Goal: Information Seeking & Learning: Find specific fact

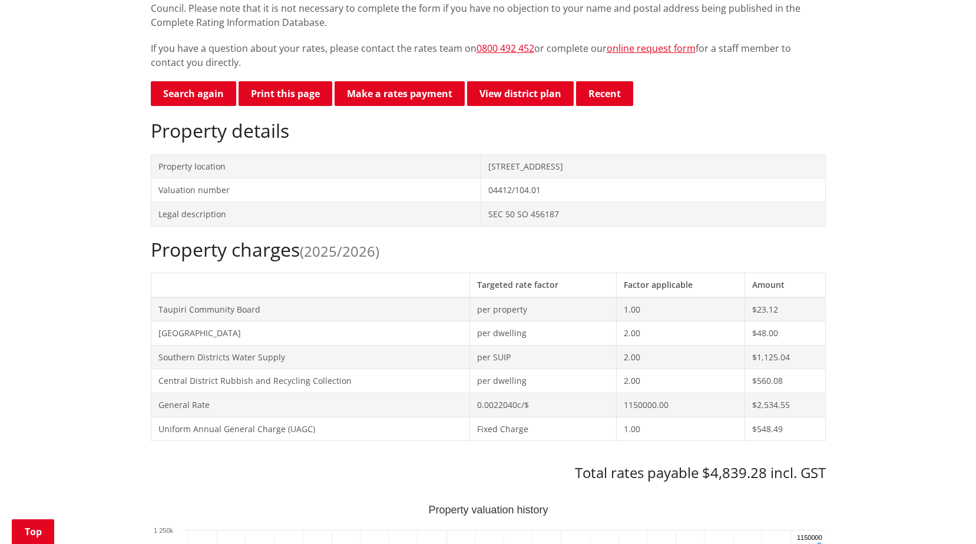
scroll to position [118, 0]
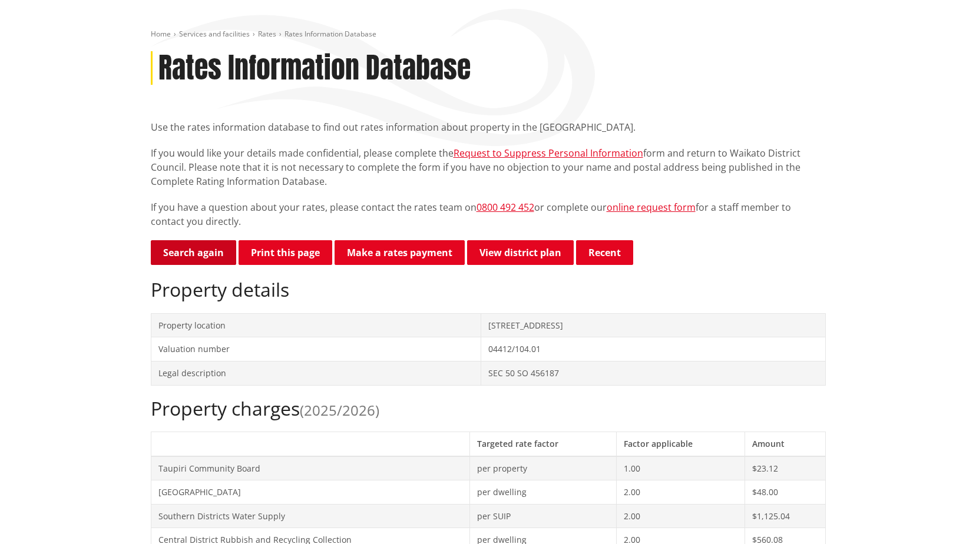
click at [201, 246] on link "Search again" at bounding box center [193, 252] width 85 height 25
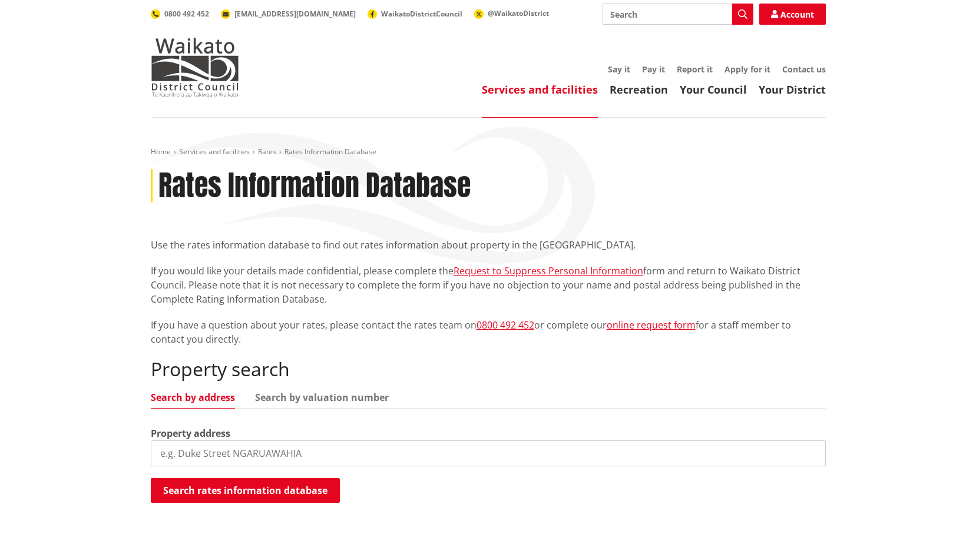
click at [402, 457] on input "search" at bounding box center [488, 454] width 675 height 26
type input "726 te kowhai"
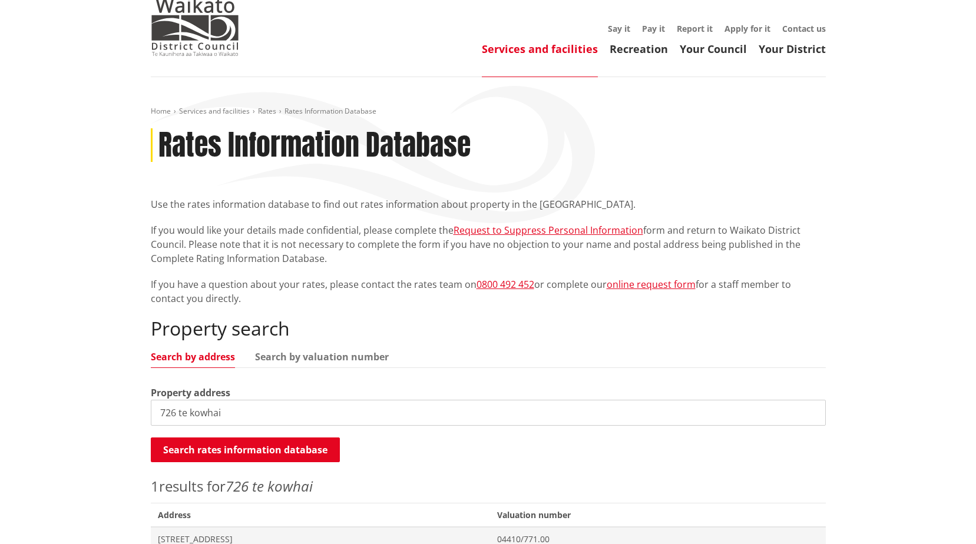
scroll to position [118, 0]
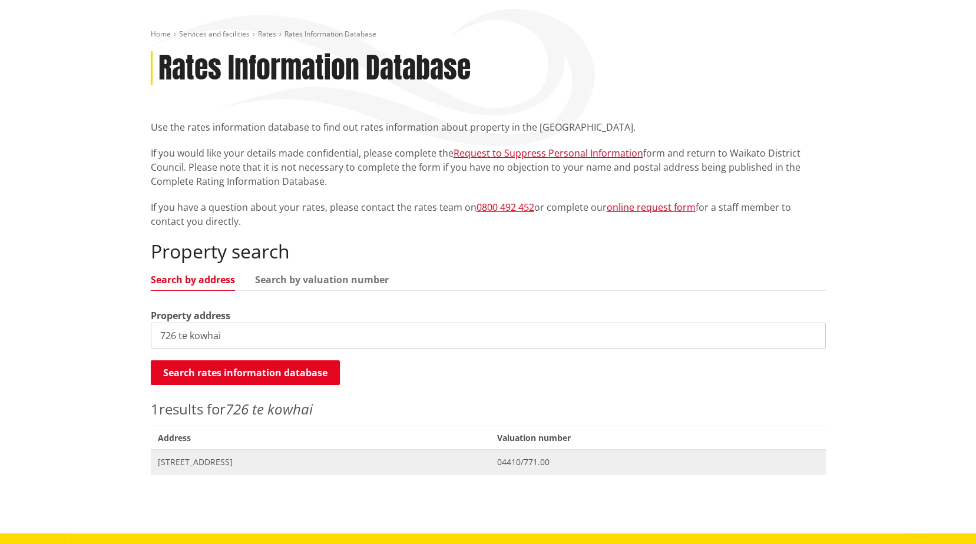
click at [286, 459] on span "[STREET_ADDRESS]" at bounding box center [321, 463] width 326 height 12
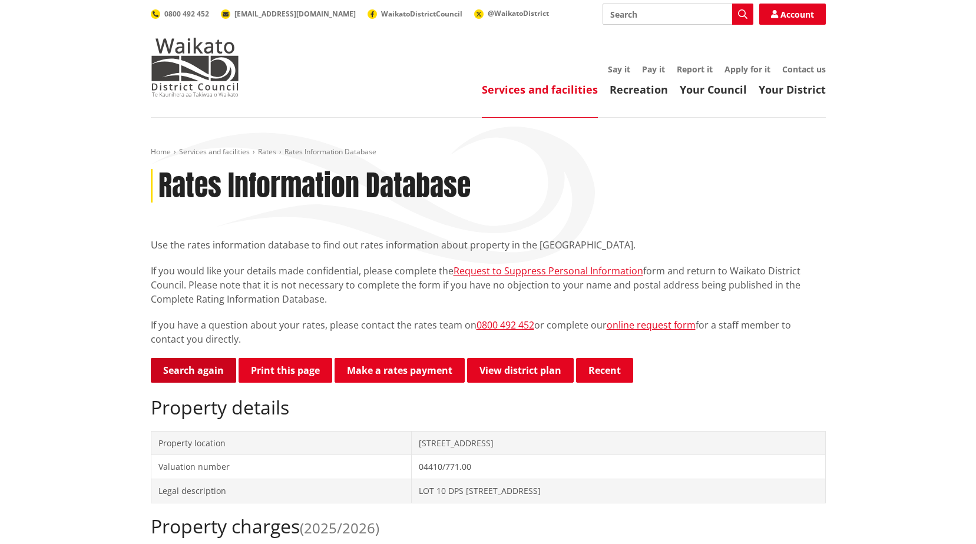
click at [191, 373] on link "Search again" at bounding box center [193, 370] width 85 height 25
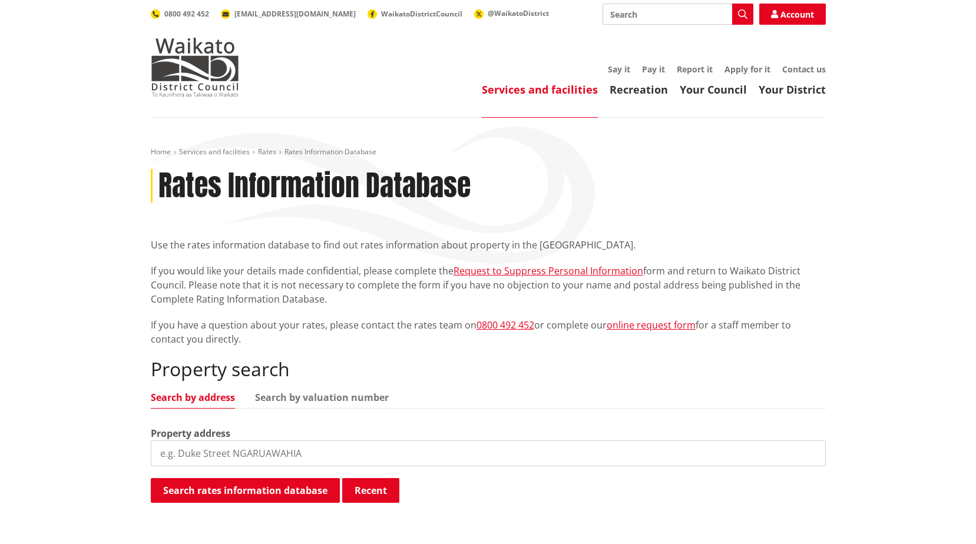
drag, startPoint x: 418, startPoint y: 454, endPoint x: 427, endPoint y: 454, distance: 9.4
click at [417, 454] on input "search" at bounding box center [488, 454] width 675 height 26
type input "11d centreway"
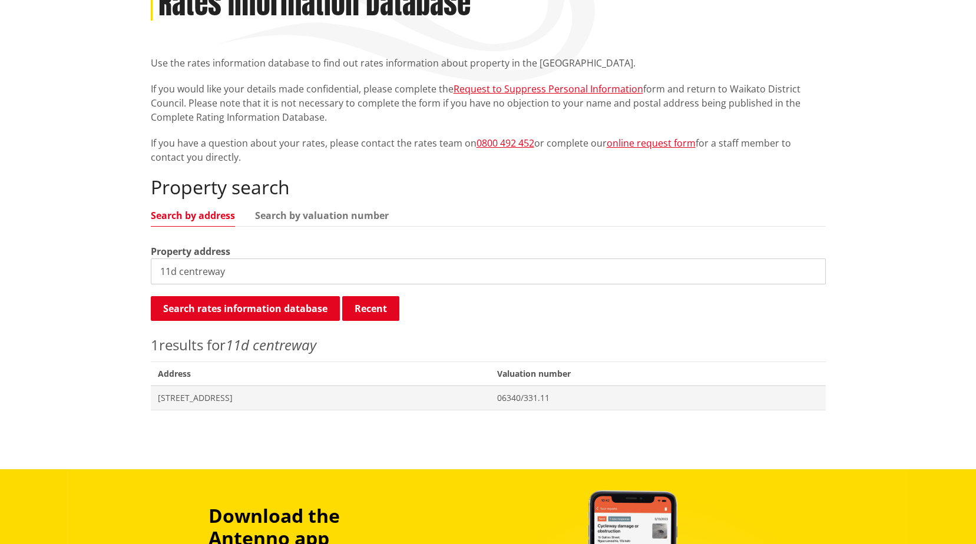
scroll to position [354, 0]
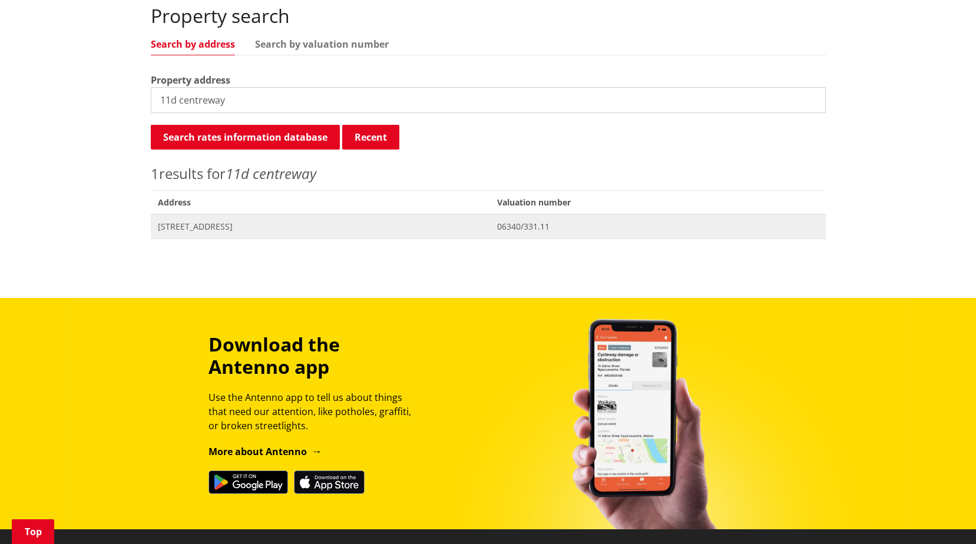
click at [273, 225] on span "[STREET_ADDRESS]" at bounding box center [321, 227] width 326 height 12
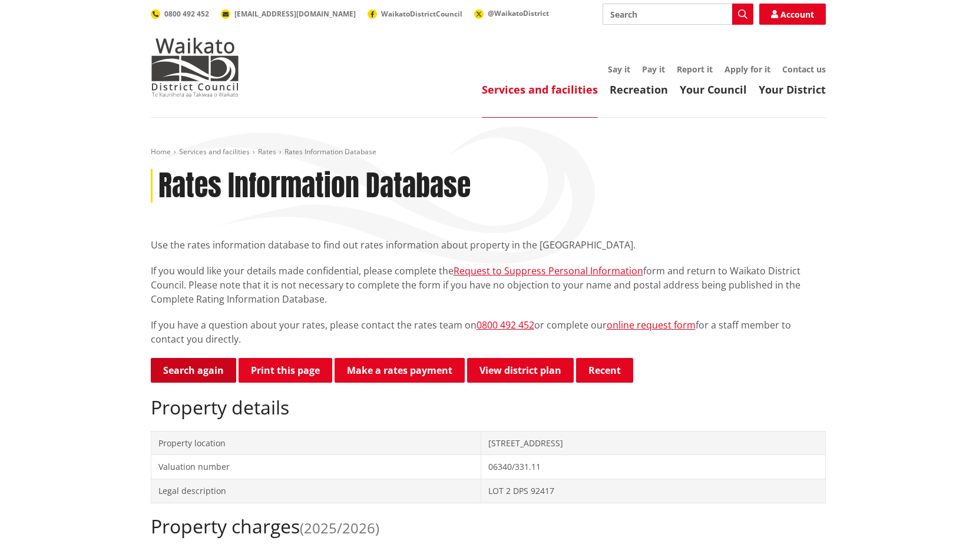
click at [173, 365] on link "Search again" at bounding box center [193, 370] width 85 height 25
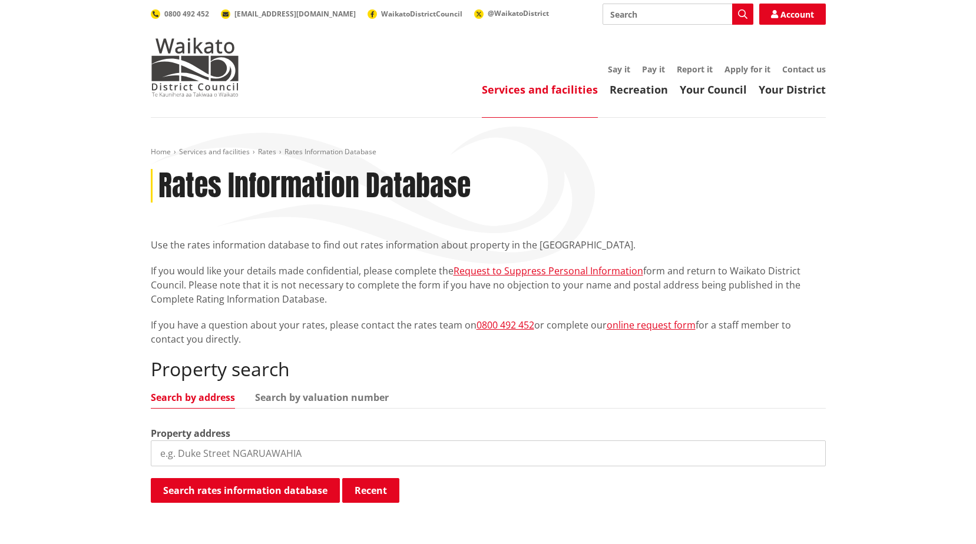
click at [293, 389] on div "Property search Search by address Search by valuation number Property address S…" at bounding box center [488, 431] width 675 height 146
click at [297, 398] on link "Search by valuation number" at bounding box center [322, 397] width 134 height 9
click at [299, 457] on input "search" at bounding box center [488, 454] width 675 height 26
type input "06282/232.00"
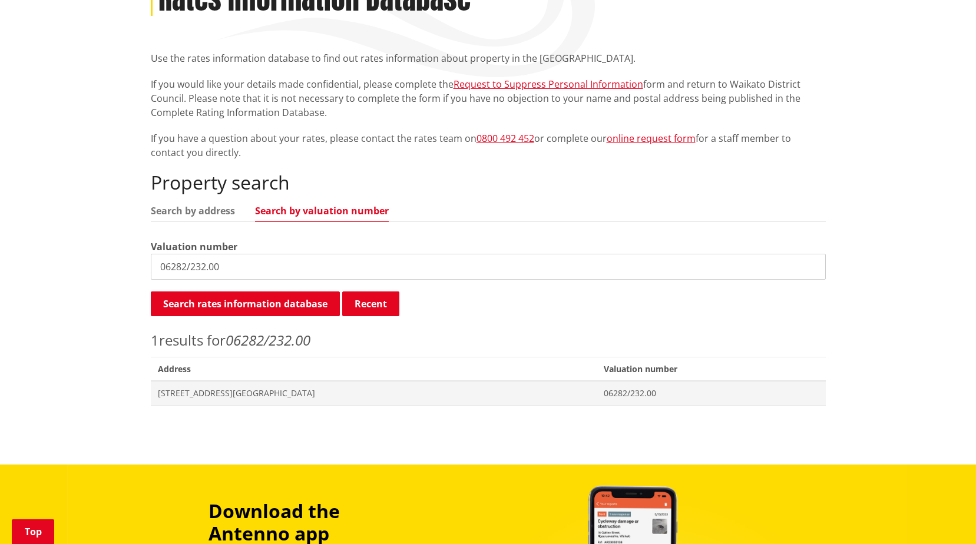
scroll to position [354, 0]
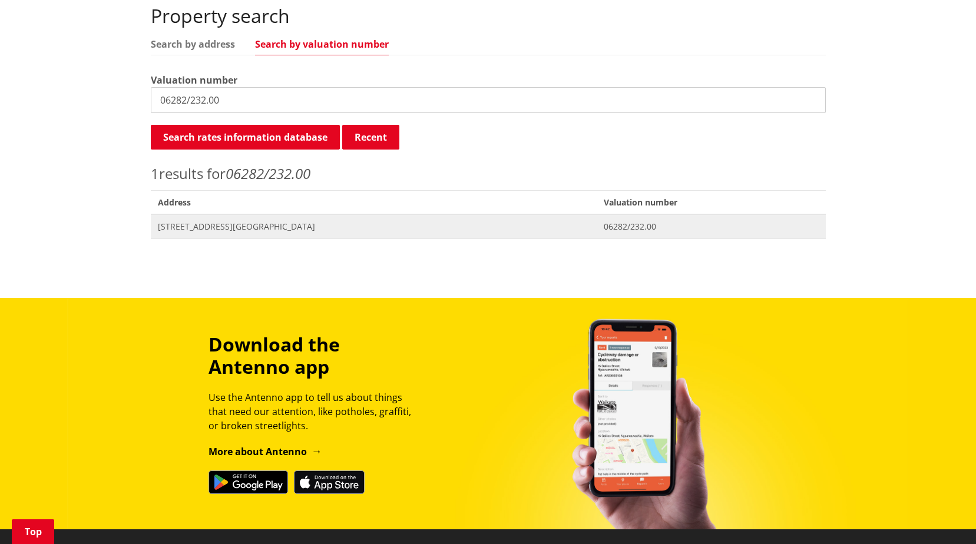
click at [282, 226] on span "[STREET_ADDRESS][GEOGRAPHIC_DATA]" at bounding box center [374, 227] width 432 height 12
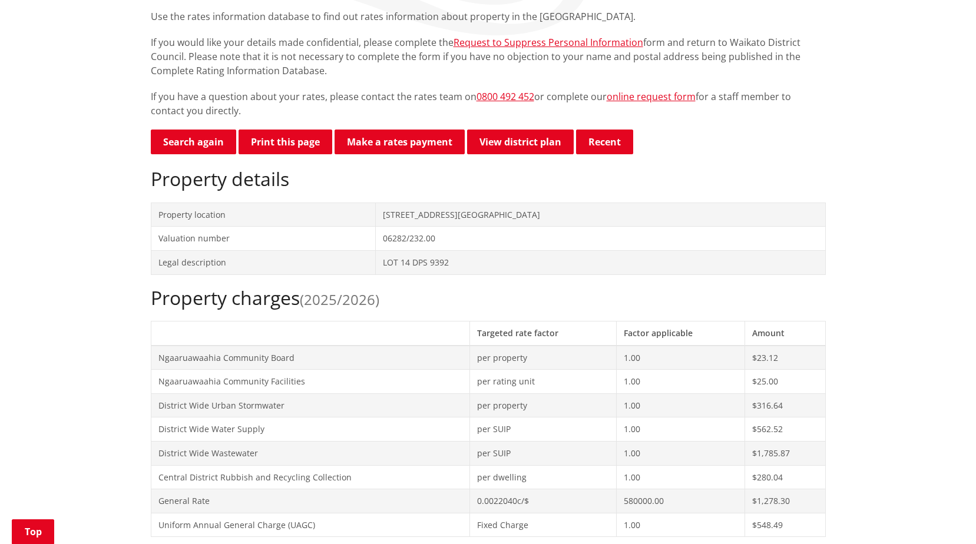
scroll to position [59, 0]
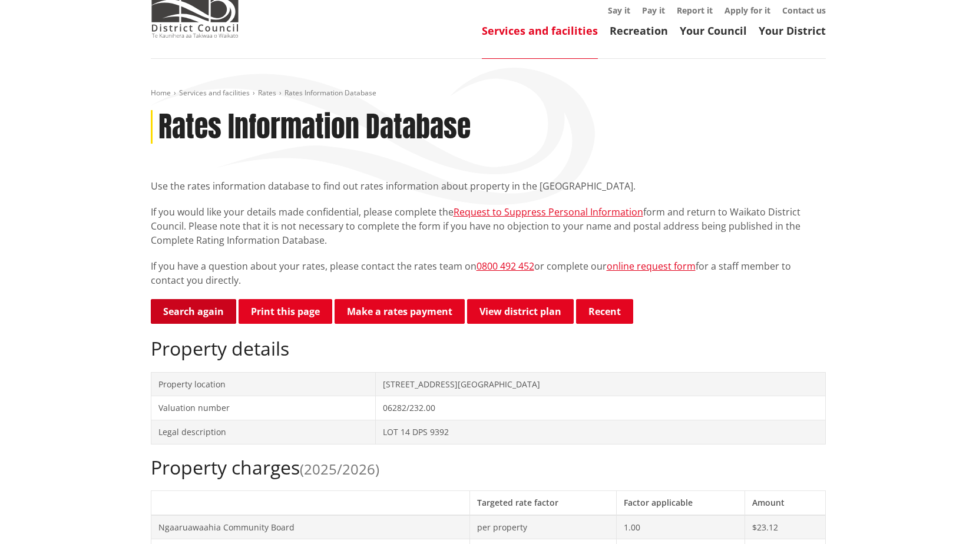
click at [183, 315] on link "Search again" at bounding box center [193, 311] width 85 height 25
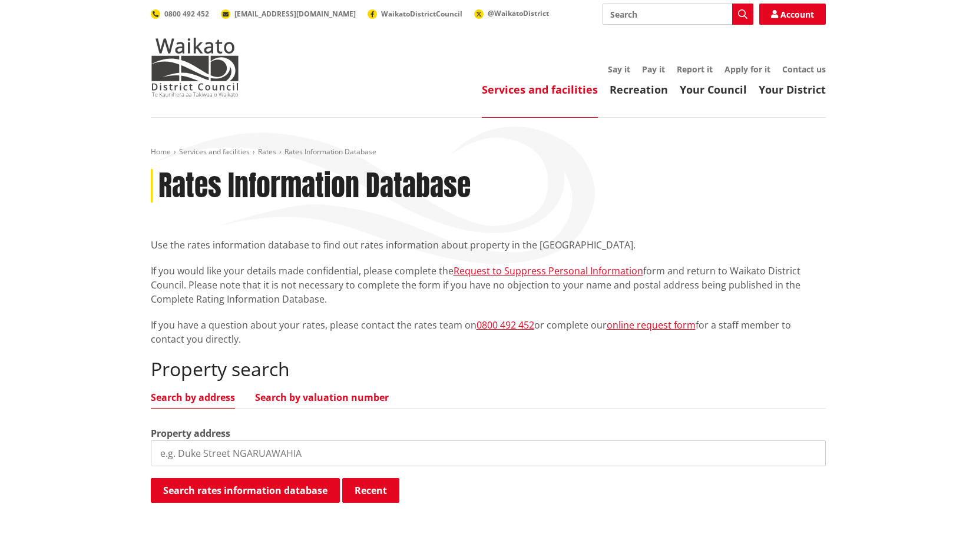
click at [316, 393] on link "Search by valuation number" at bounding box center [322, 397] width 134 height 9
click at [323, 442] on input "search" at bounding box center [488, 454] width 675 height 26
type input "04322/201.00"
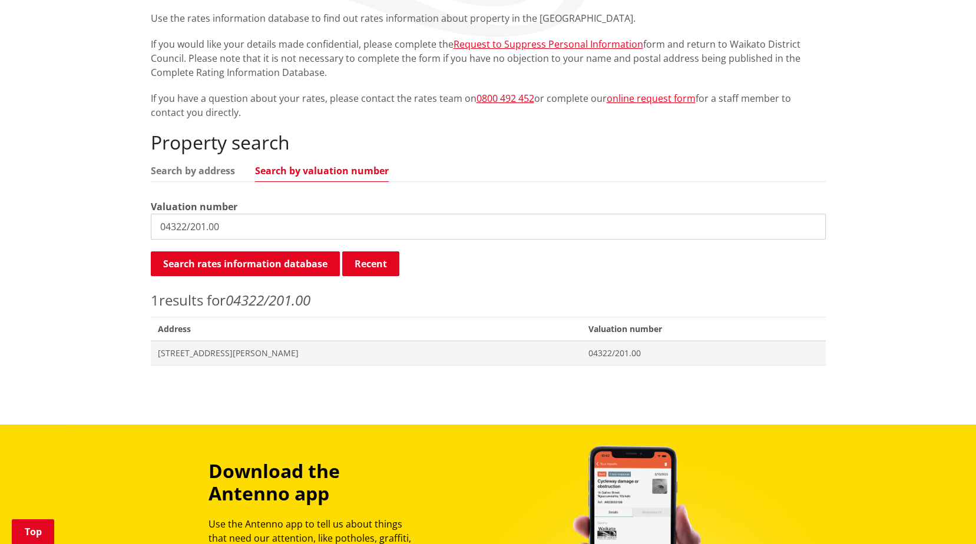
scroll to position [236, 0]
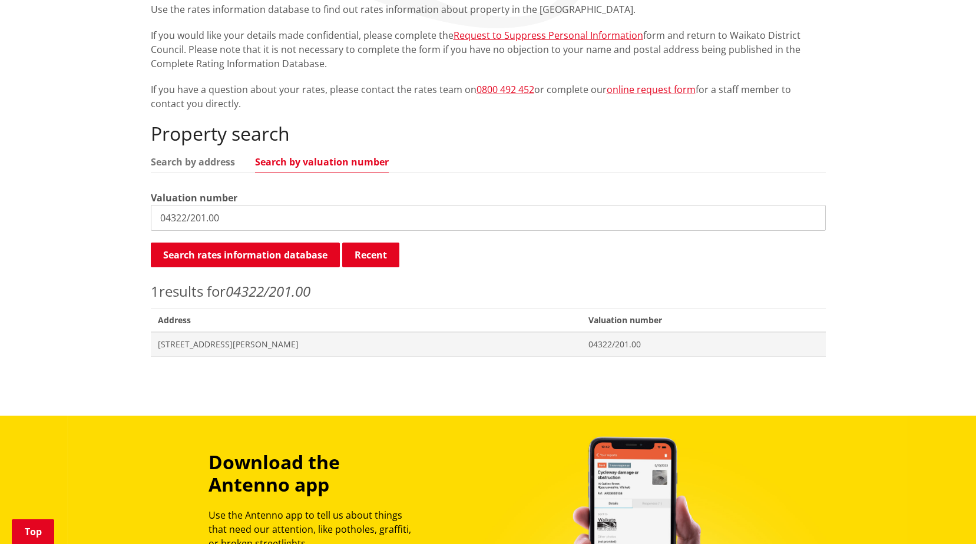
click at [313, 360] on div "Home Services and facilities Rates Rates Information Database Rates Information…" at bounding box center [488, 140] width 693 height 457
click at [317, 348] on span "4 William Street HUNTLY" at bounding box center [366, 345] width 417 height 12
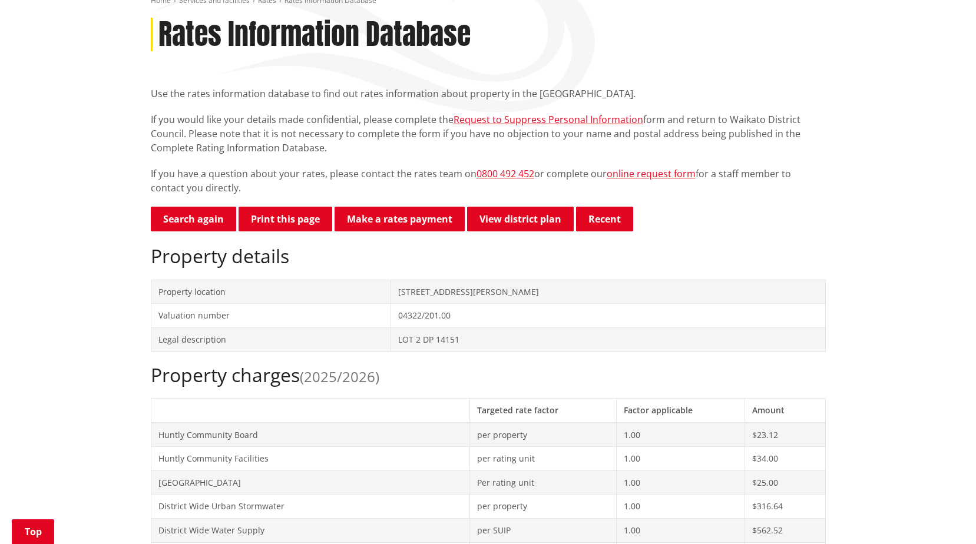
scroll to position [295, 0]
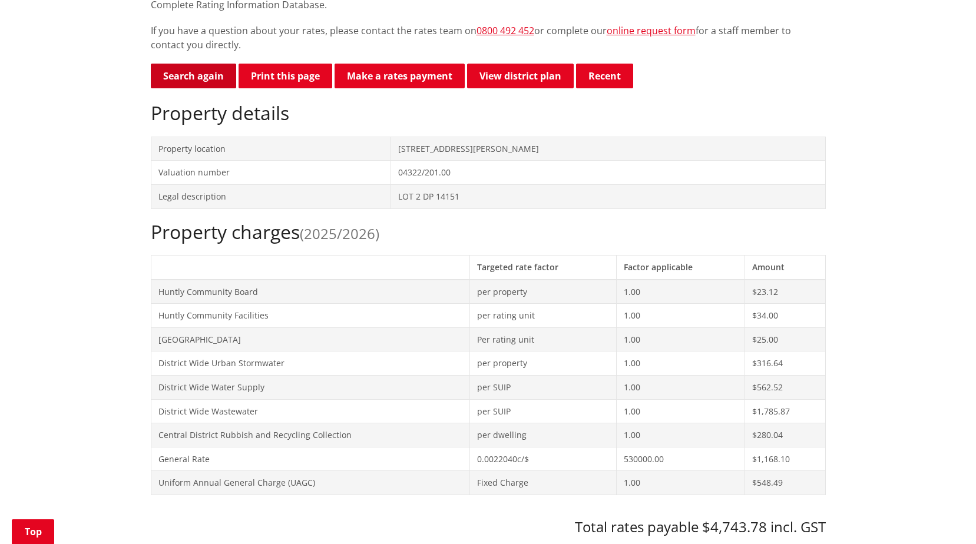
click at [187, 85] on link "Search again" at bounding box center [193, 76] width 85 height 25
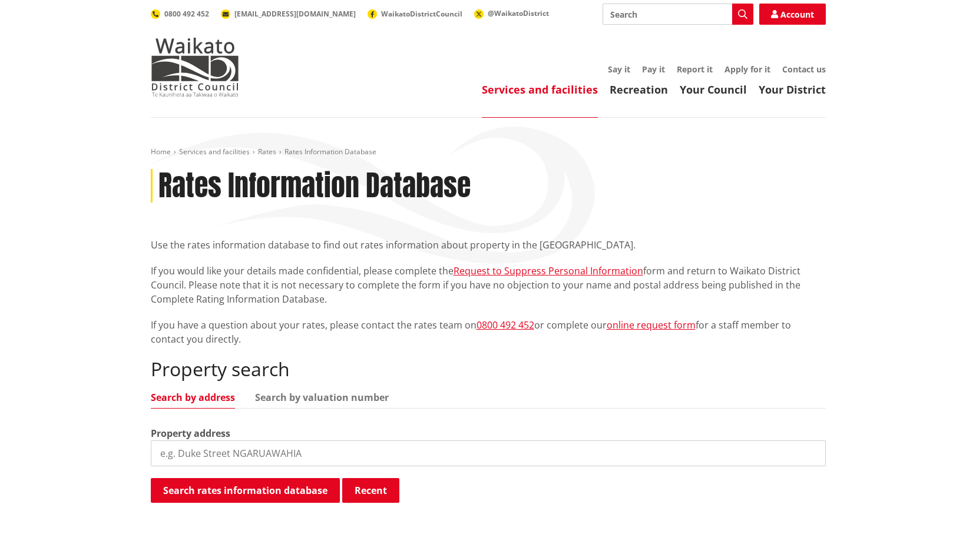
click at [451, 458] on input "search" at bounding box center [488, 454] width 675 height 26
click at [348, 393] on link "Search by valuation number" at bounding box center [322, 397] width 134 height 9
click at [333, 438] on div "Valuation number" at bounding box center [488, 447] width 675 height 40
click at [327, 456] on input "search" at bounding box center [488, 454] width 675 height 26
type input "06411/269.00"
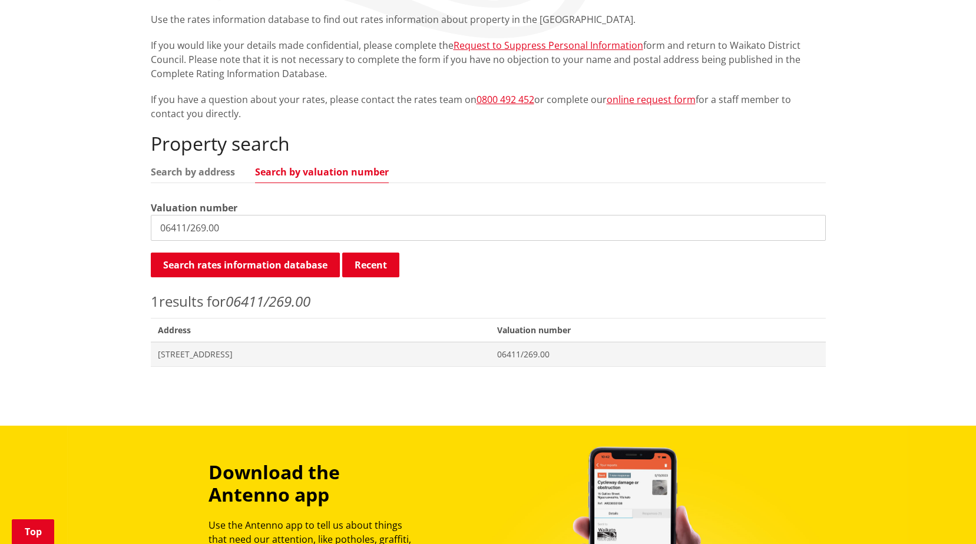
scroll to position [295, 0]
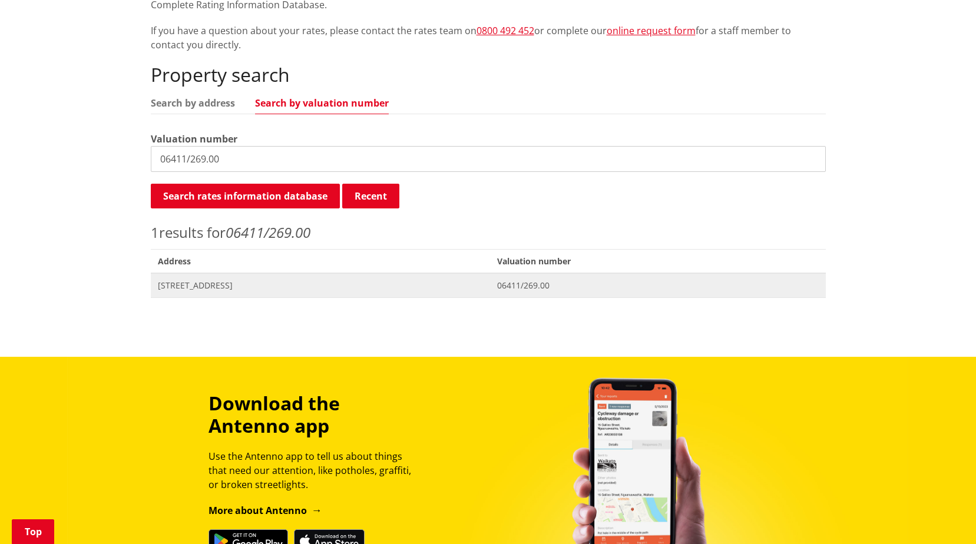
click at [329, 286] on span "[STREET_ADDRESS]" at bounding box center [321, 286] width 326 height 12
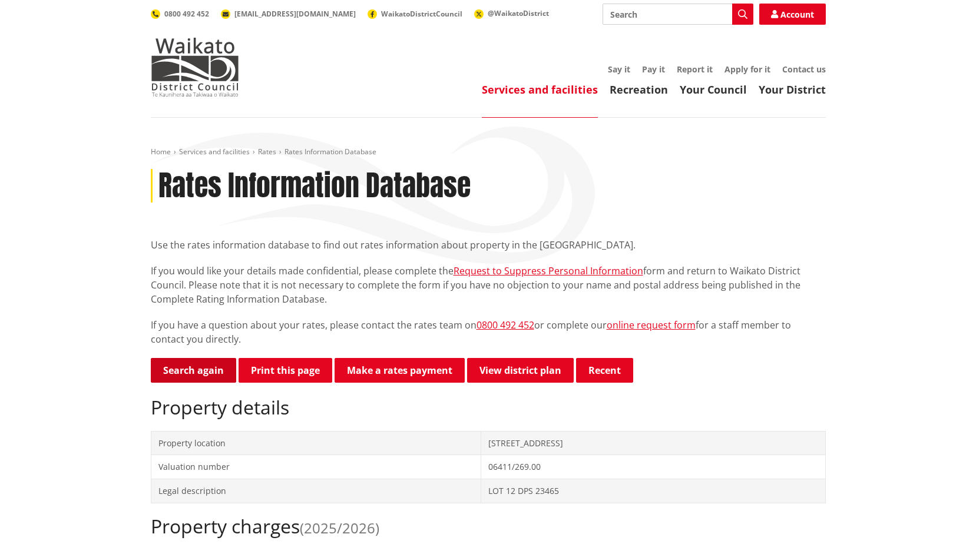
click at [181, 369] on link "Search again" at bounding box center [193, 370] width 85 height 25
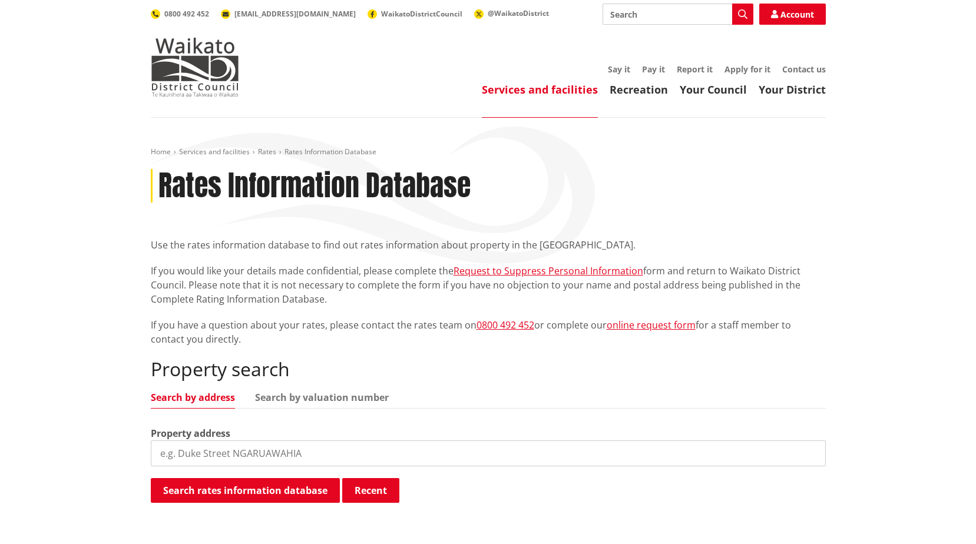
click at [325, 405] on ul "Search by address Search by valuation number" at bounding box center [488, 401] width 675 height 16
click at [324, 402] on link "Search by valuation number" at bounding box center [322, 397] width 134 height 9
click at [316, 449] on input "search" at bounding box center [488, 454] width 675 height 26
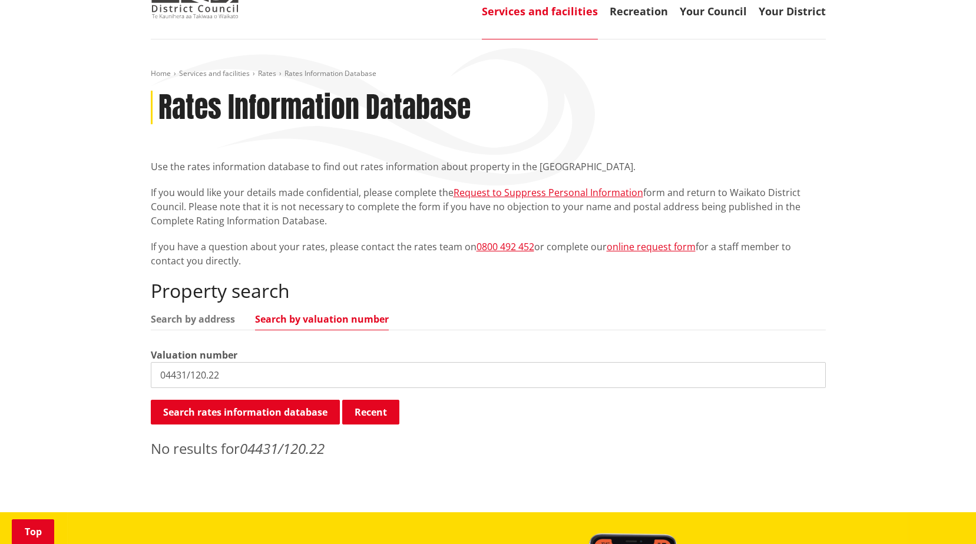
scroll to position [177, 0]
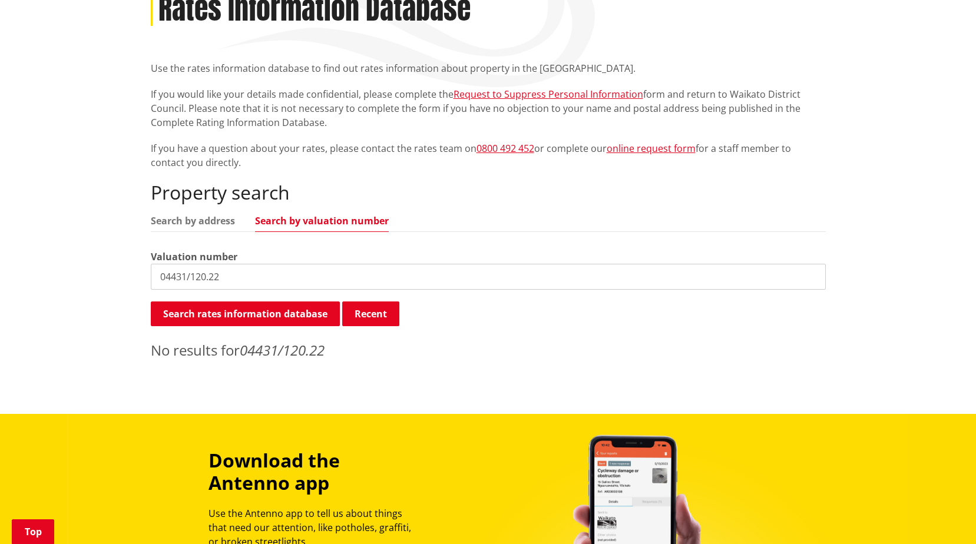
click at [225, 279] on input "04431/120.22" at bounding box center [488, 277] width 675 height 26
type input "04431/120.02"
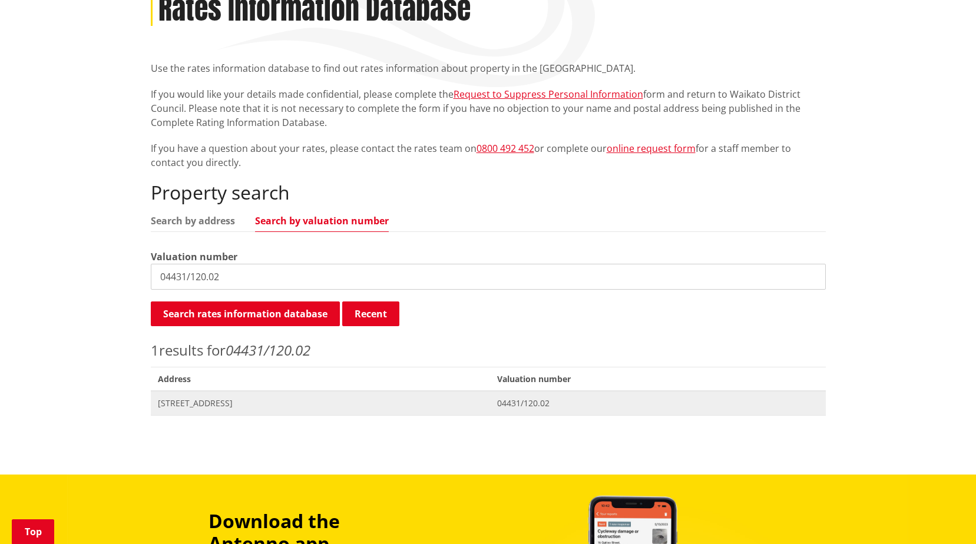
click at [270, 402] on span "[STREET_ADDRESS]" at bounding box center [321, 404] width 326 height 12
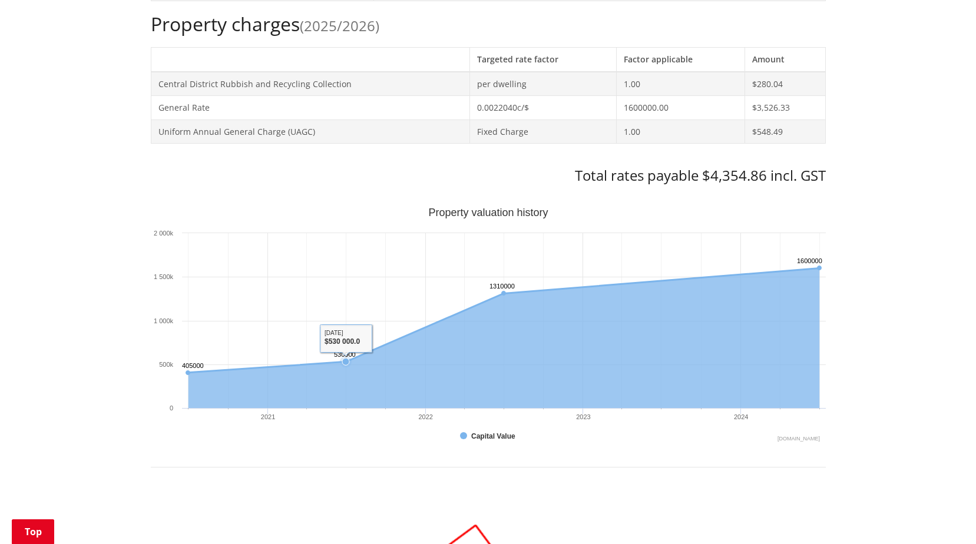
scroll to position [530, 0]
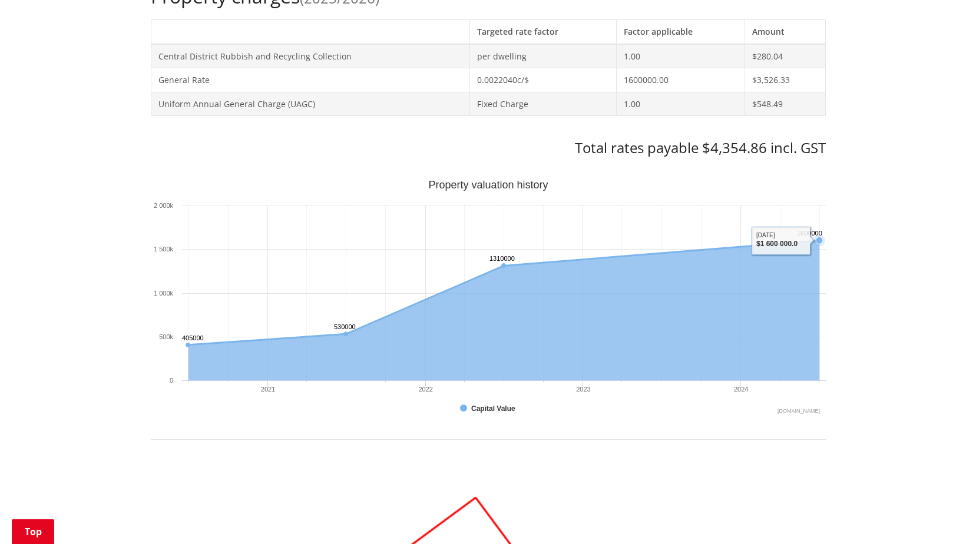
drag, startPoint x: 688, startPoint y: 164, endPoint x: 678, endPoint y: 182, distance: 20.6
click at [687, 165] on div "Search again Print this page Make a rates payment View district plan Recent [ST…" at bounding box center [488, 444] width 675 height 1232
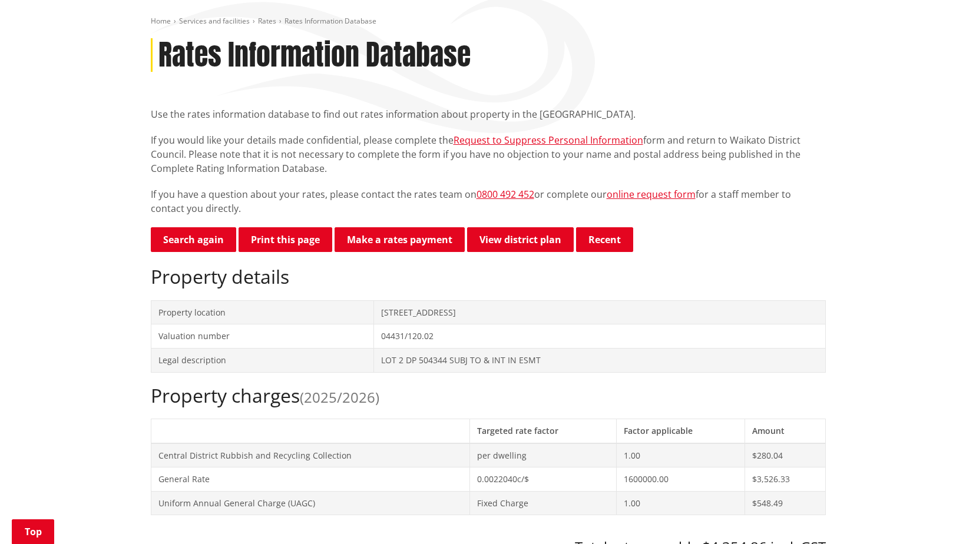
scroll to position [118, 0]
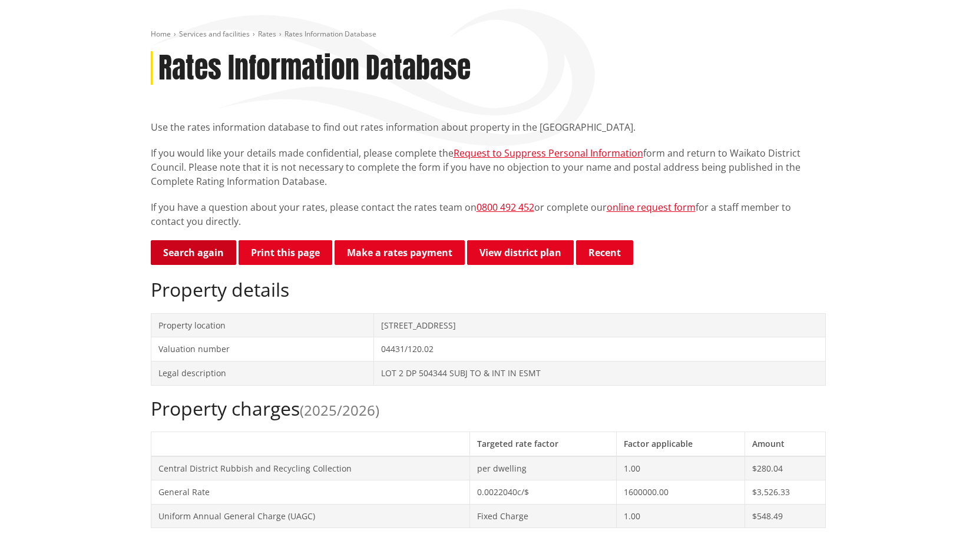
click at [209, 255] on link "Search again" at bounding box center [193, 252] width 85 height 25
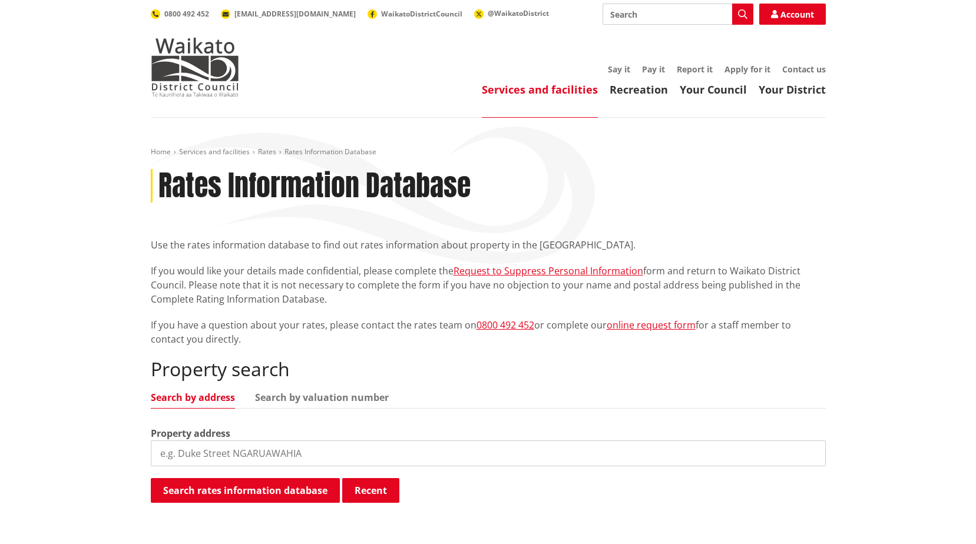
click at [372, 452] on input "search" at bounding box center [488, 454] width 675 height 26
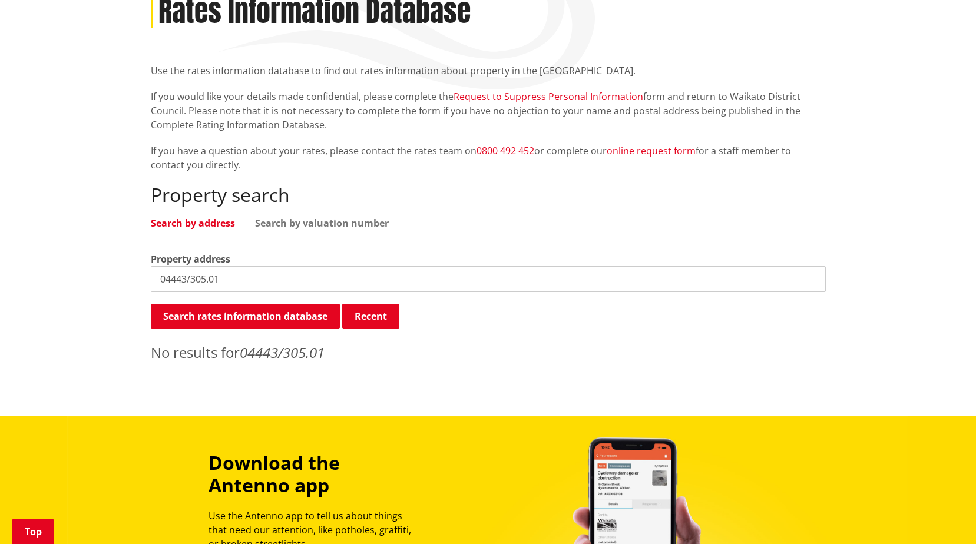
scroll to position [177, 0]
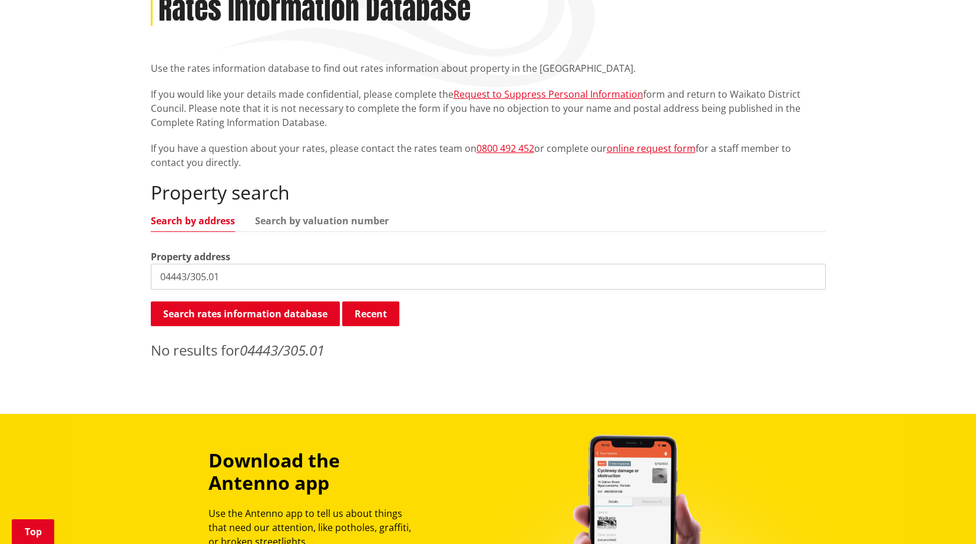
click at [175, 277] on input "04443/305.01" at bounding box center [488, 277] width 675 height 26
click at [173, 274] on input "0443/305.01" at bounding box center [488, 277] width 675 height 26
type input "04443/305.01"
click at [300, 214] on div "Property search Search by address Search by valuation number Property address 0…" at bounding box center [488, 270] width 675 height 179
click at [303, 216] on link "Search by valuation number" at bounding box center [322, 220] width 134 height 9
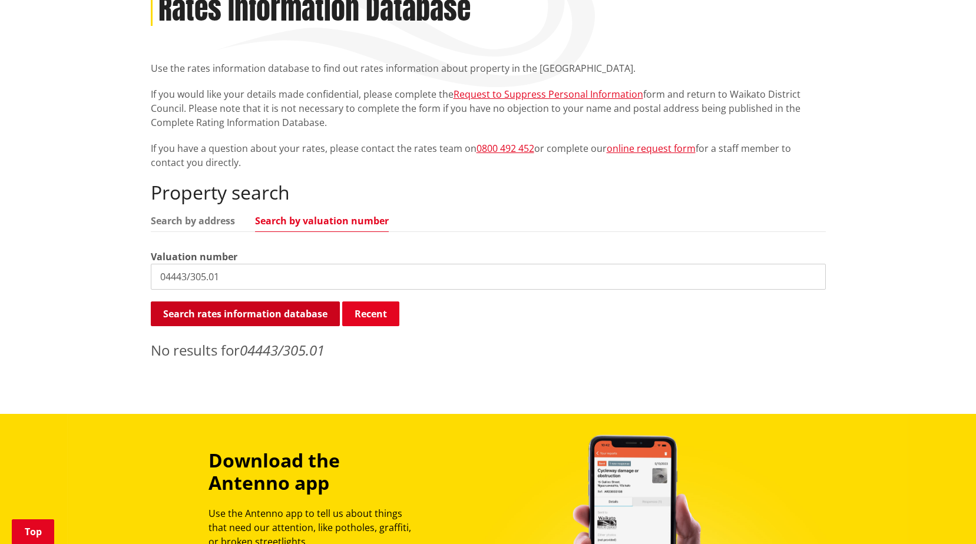
click at [249, 309] on button "Search rates information database" at bounding box center [245, 314] width 189 height 25
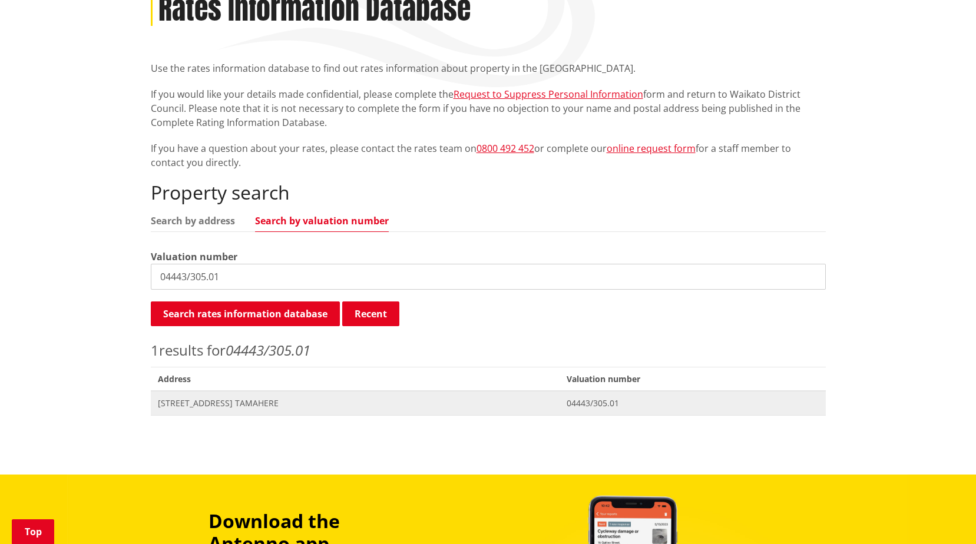
click at [252, 406] on span "[STREET_ADDRESS] TAMAHERE" at bounding box center [355, 404] width 395 height 12
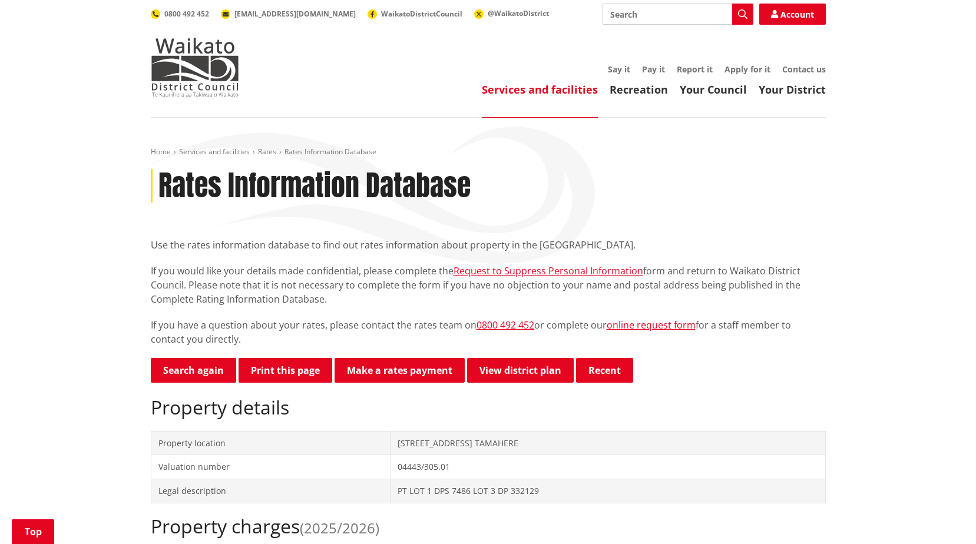
scroll to position [412, 0]
